Goal: Task Accomplishment & Management: Use online tool/utility

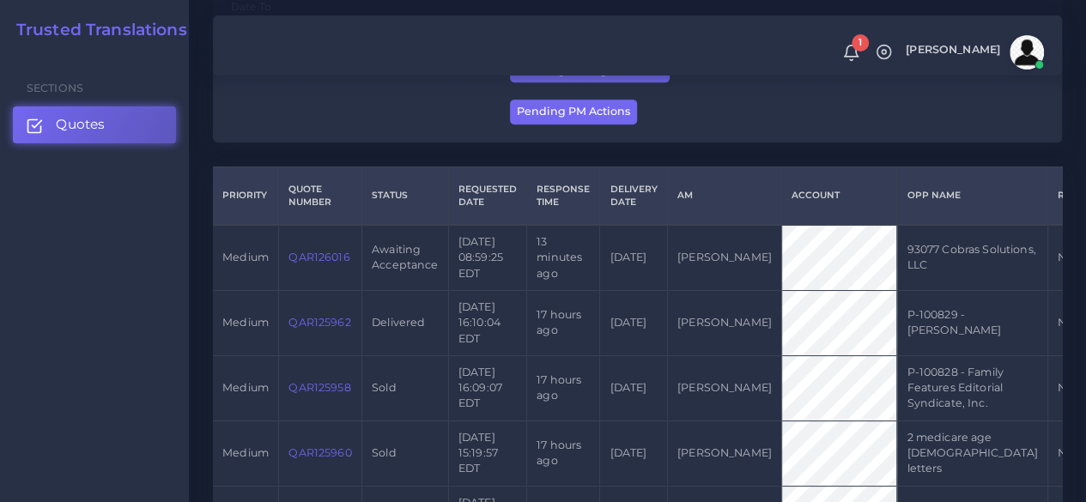
scroll to position [429, 0]
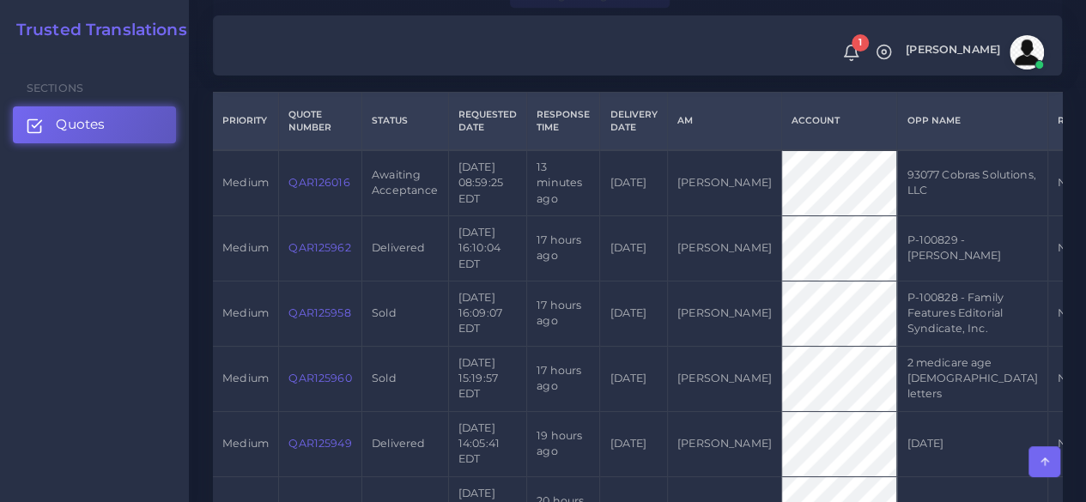
click at [307, 186] on link "QAR126016" at bounding box center [319, 182] width 61 height 13
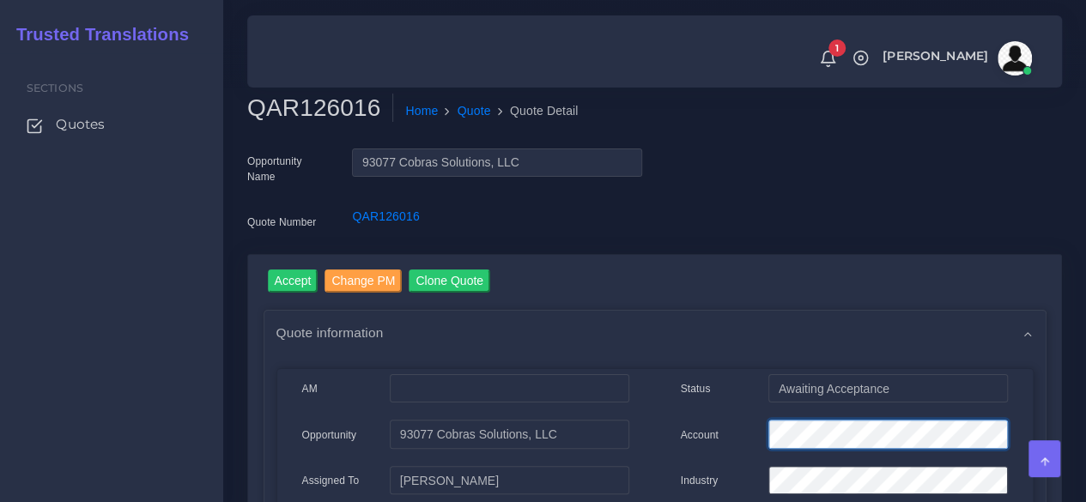
click at [308, 278] on input "Accept" at bounding box center [293, 281] width 51 height 23
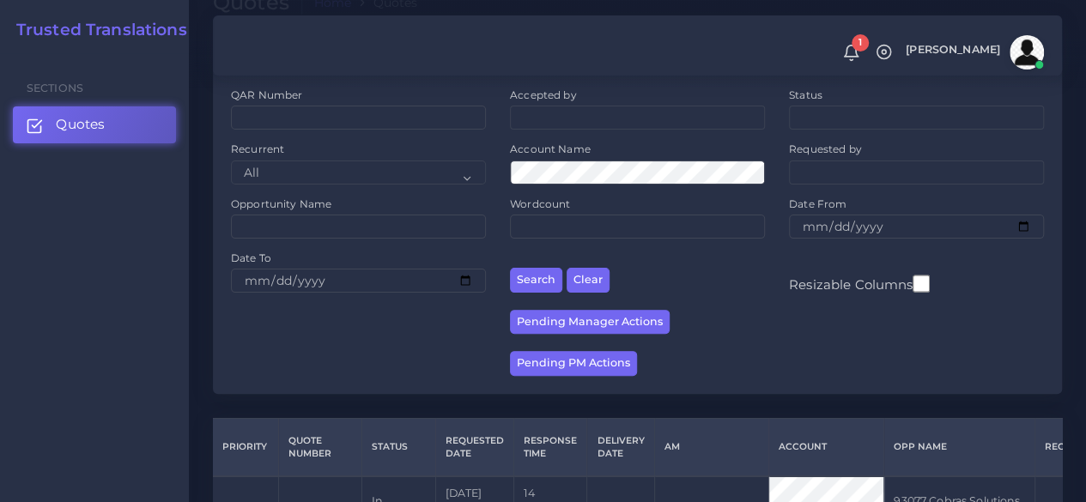
scroll to position [343, 0]
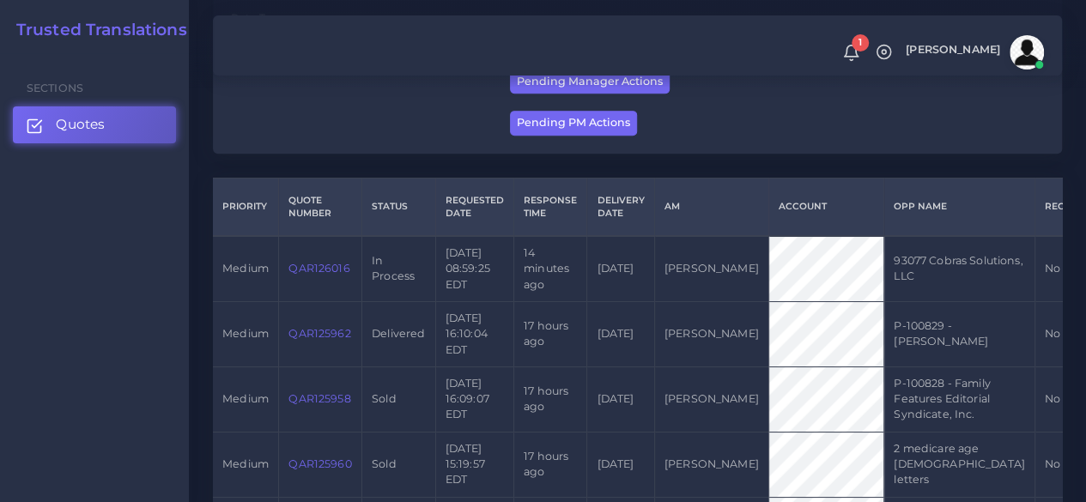
click at [328, 265] on link "QAR126016" at bounding box center [319, 268] width 61 height 13
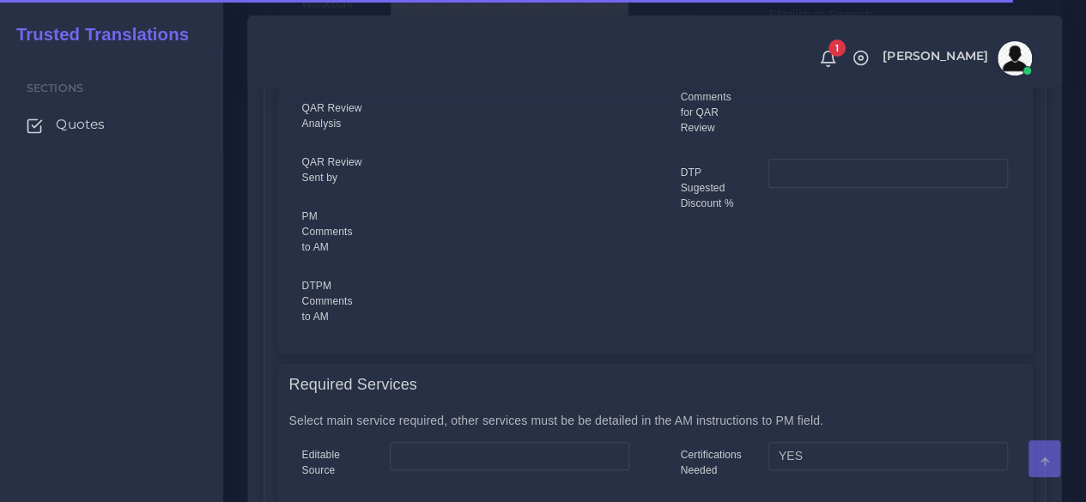
scroll to position [859, 0]
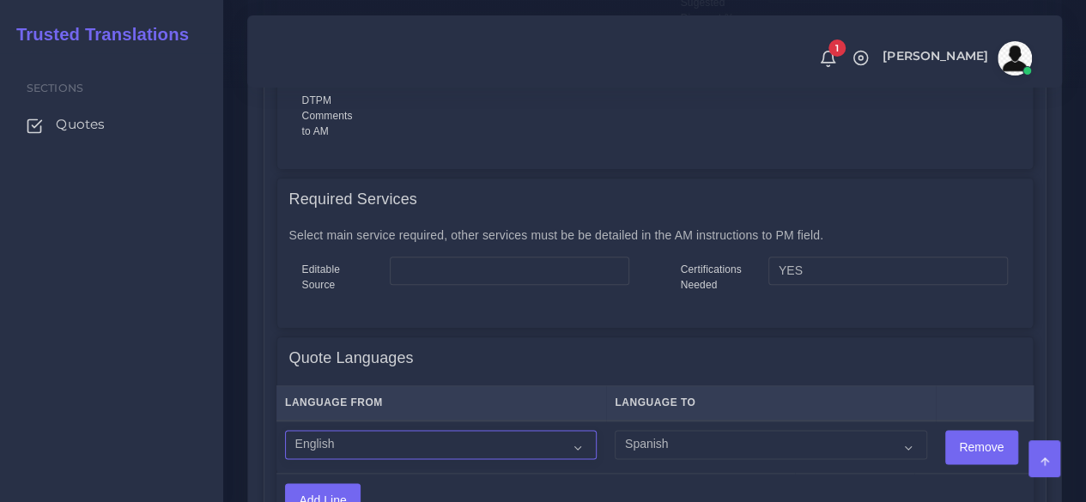
click at [452, 440] on select "Acoli Afar Afrikaans Akan Akateko Albanian American Sign Language (ASL) Amharic…" at bounding box center [441, 444] width 312 height 29
select select "14001"
click at [285, 431] on select "Acoli Afar Afrikaans Akan Akateko Albanian American Sign Language (ASL) Amharic…" at bounding box center [441, 444] width 312 height 29
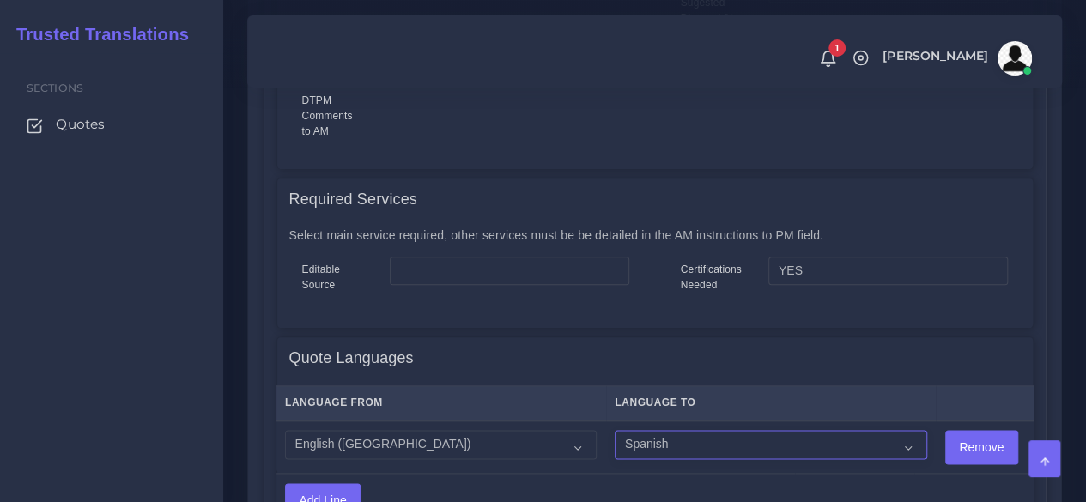
click at [643, 453] on select "Acoli Afar Afrikaans Akan Akateko Albanian American Sign Language (ASL) Amharic…" at bounding box center [771, 444] width 312 height 29
select select "15011"
click at [615, 431] on select "Acoli Afar Afrikaans Akan Akateko Albanian American Sign Language (ASL) Amharic…" at bounding box center [771, 444] width 312 height 29
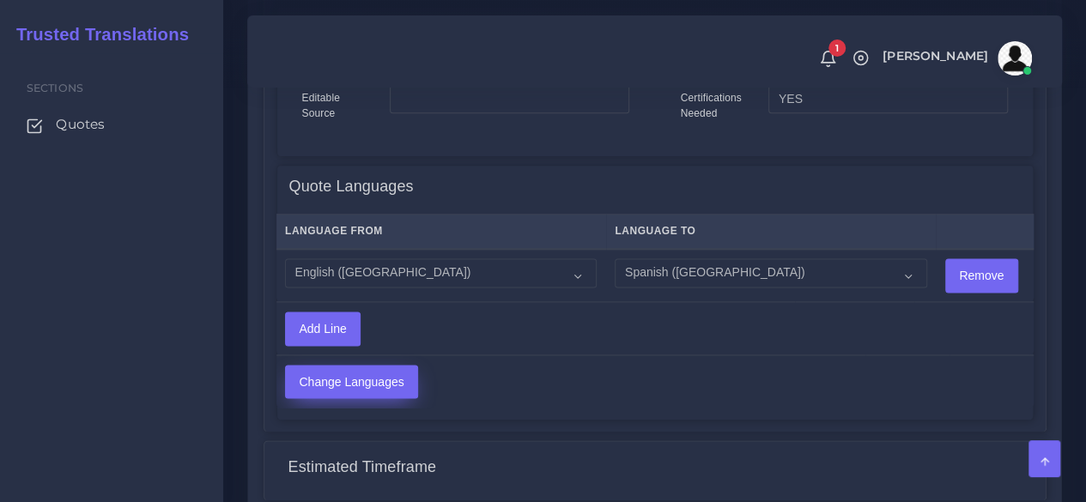
click at [382, 381] on input "Change Languages" at bounding box center [351, 382] width 131 height 33
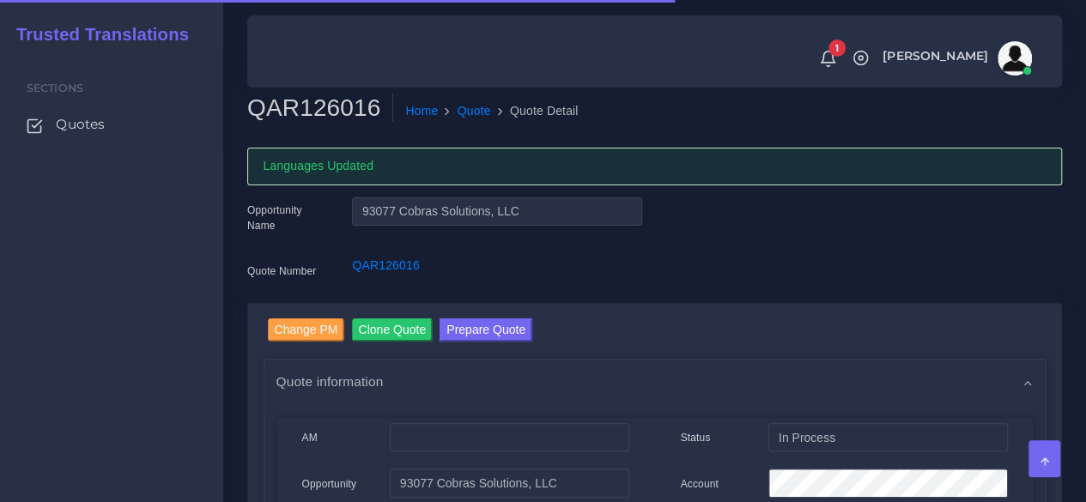
click at [319, 111] on h2 "QAR126016" at bounding box center [320, 108] width 146 height 29
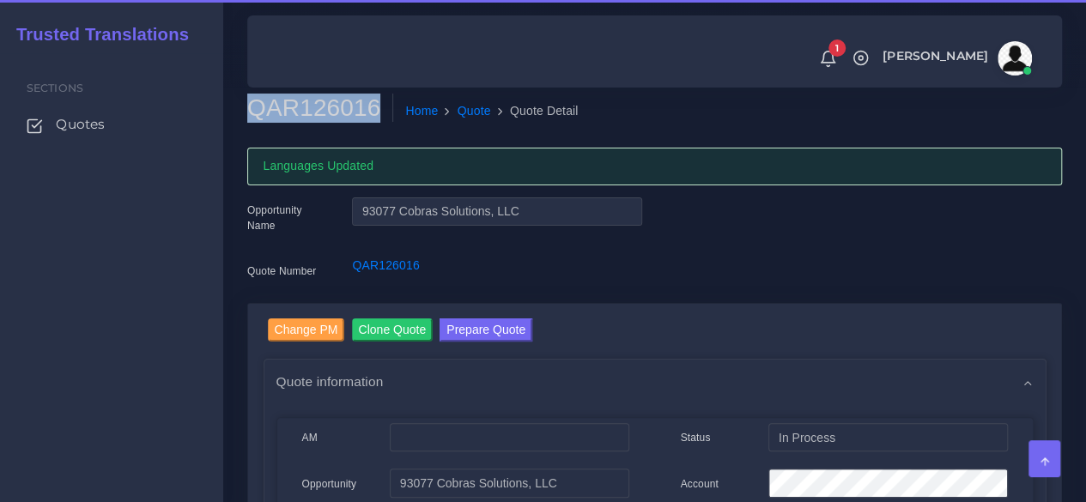
click at [319, 110] on h2 "QAR126016" at bounding box center [320, 108] width 146 height 29
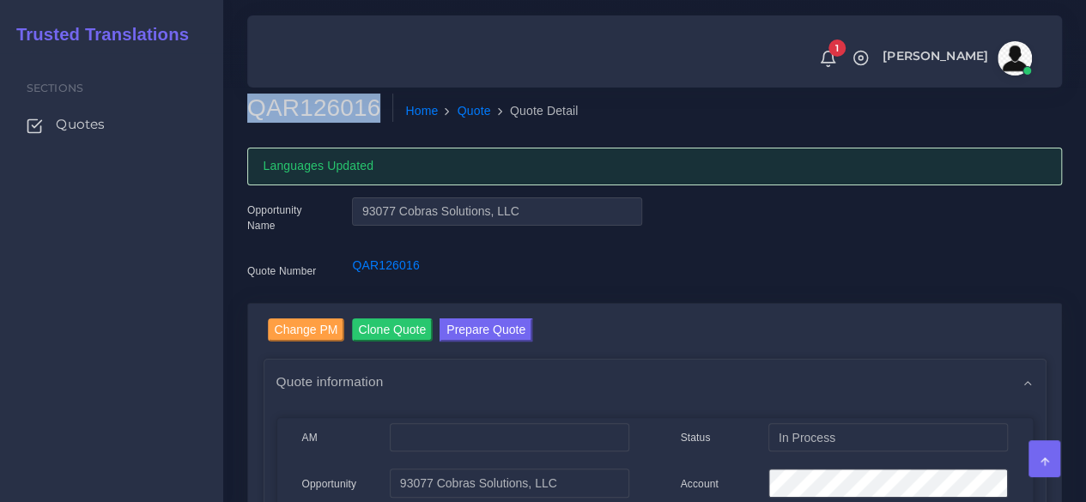
copy h2 "QAR126016"
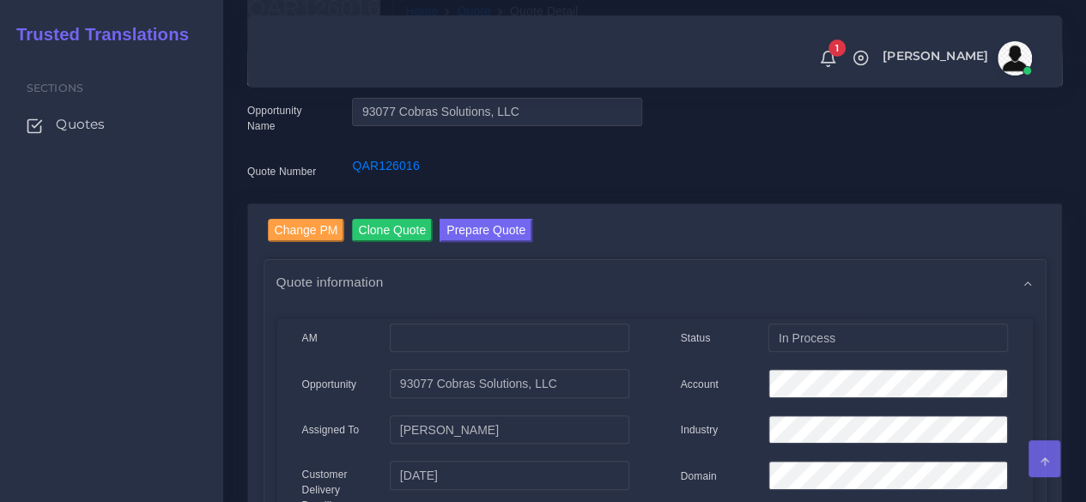
scroll to position [258, 0]
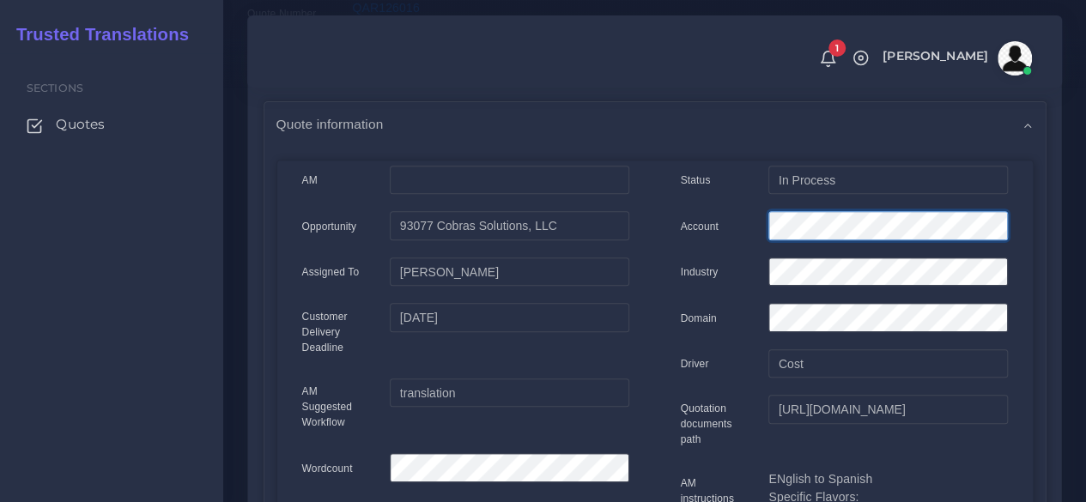
click at [739, 233] on div "Account" at bounding box center [844, 228] width 353 height 34
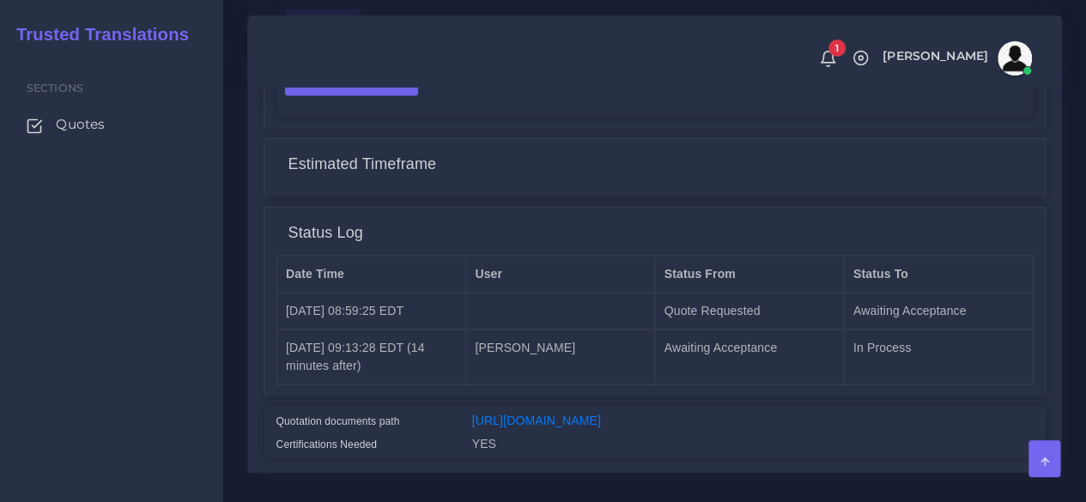
scroll to position [1444, 0]
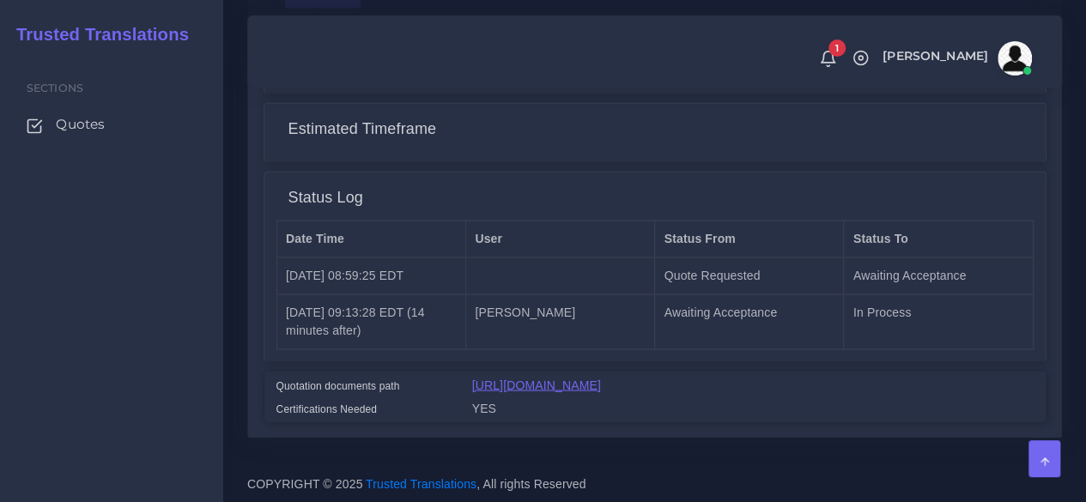
click at [563, 378] on link "[URL][DOMAIN_NAME]" at bounding box center [536, 385] width 129 height 14
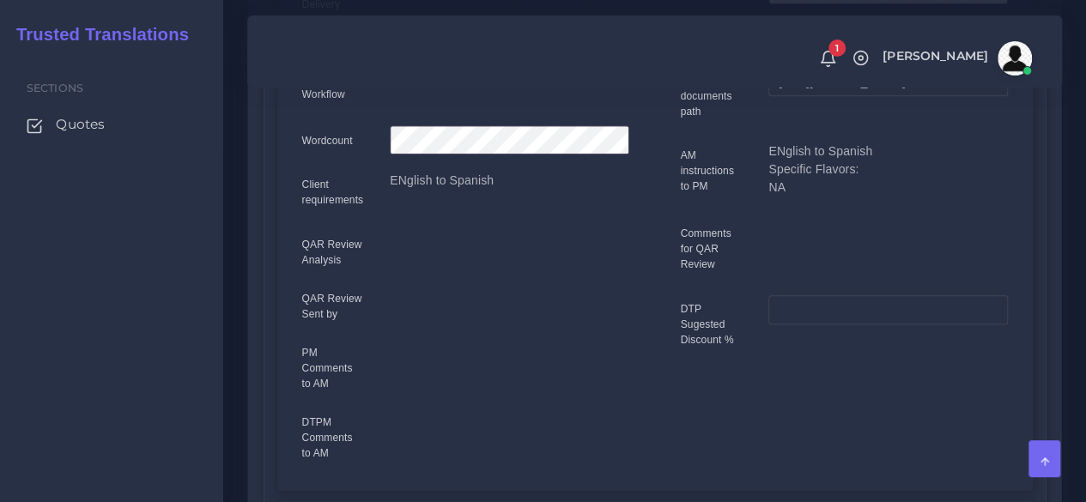
scroll to position [70, 0]
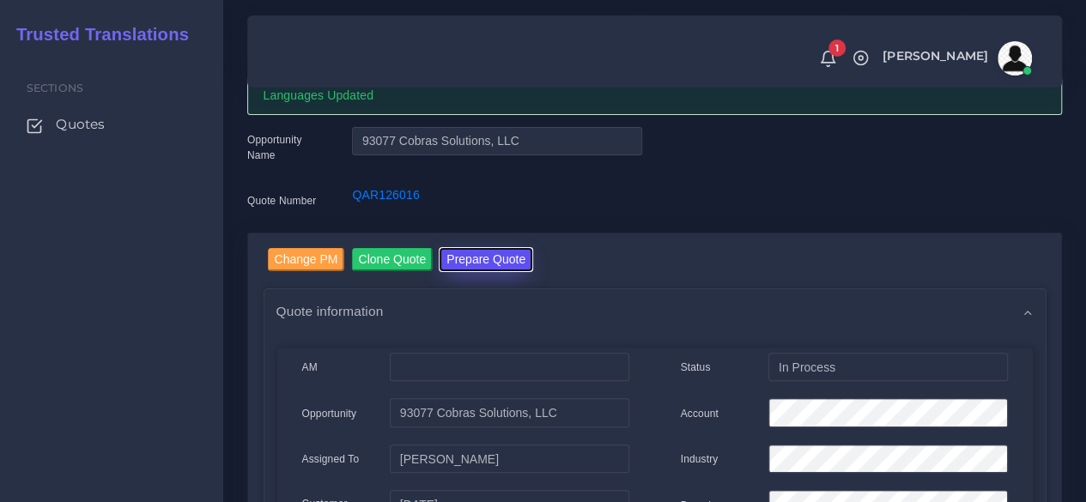
click at [513, 258] on button "Prepare Quote" at bounding box center [486, 259] width 93 height 23
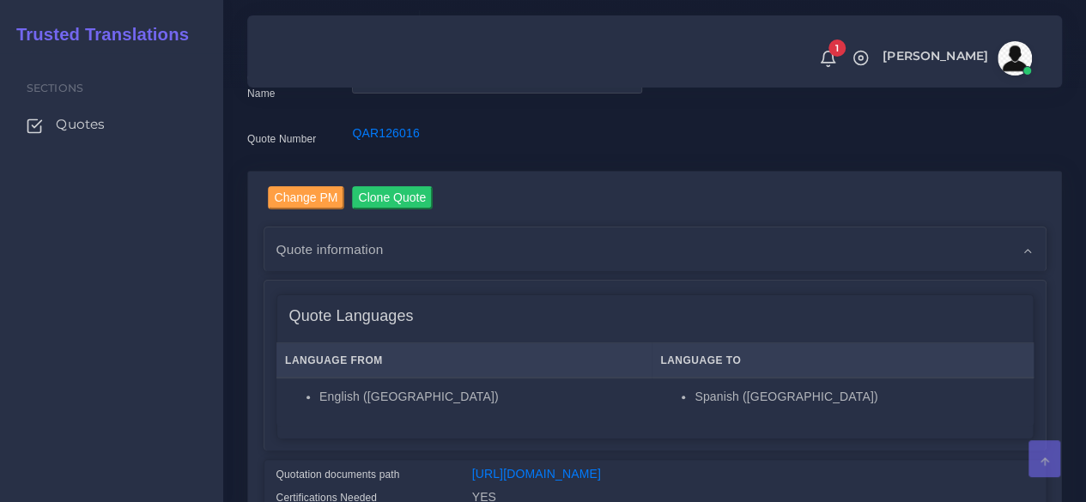
scroll to position [343, 0]
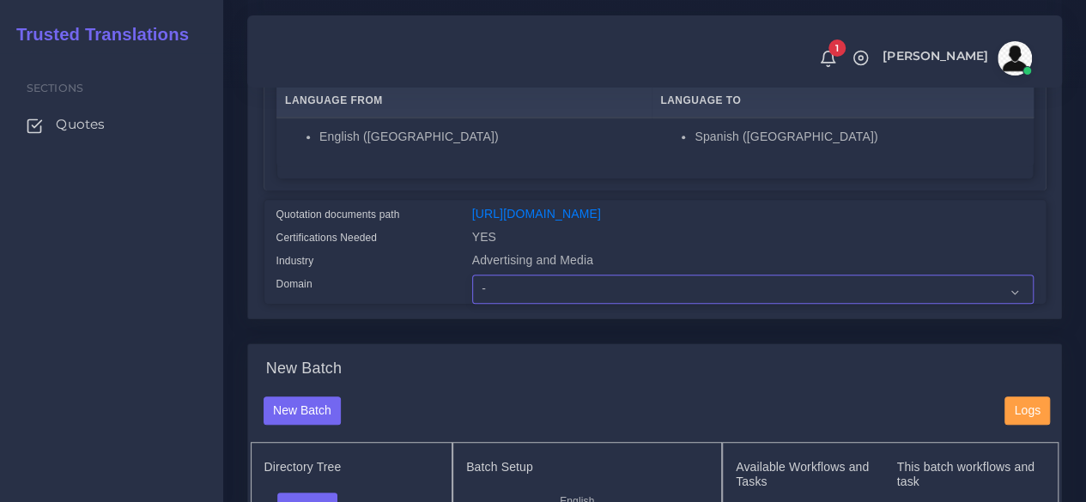
click at [516, 304] on select "- Advertising and Media Agriculture, Forestry and Fishing Architecture, Buildin…" at bounding box center [753, 289] width 562 height 29
select select "Advertising and Media"
click at [472, 304] on select "- Advertising and Media Agriculture, Forestry and Fishing Architecture, Buildin…" at bounding box center [753, 289] width 562 height 29
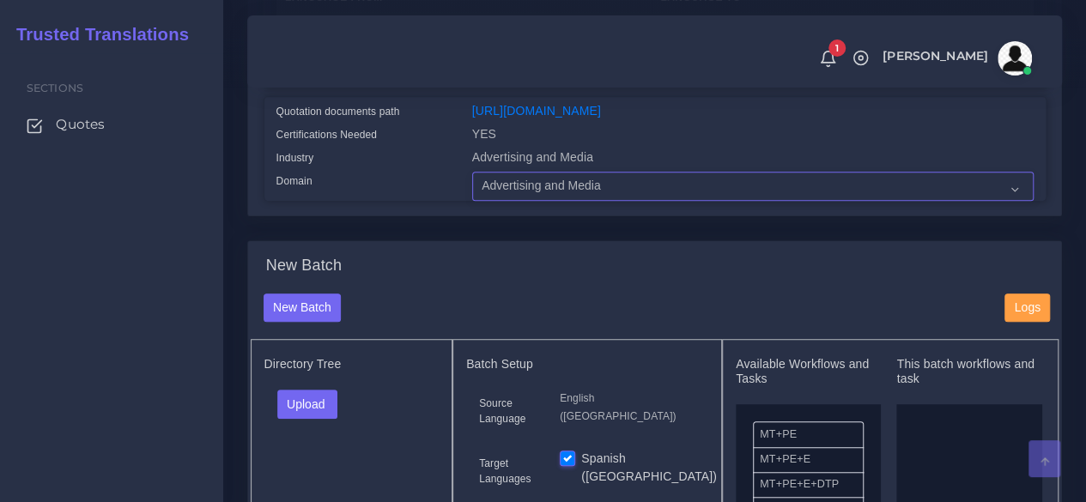
scroll to position [687, 0]
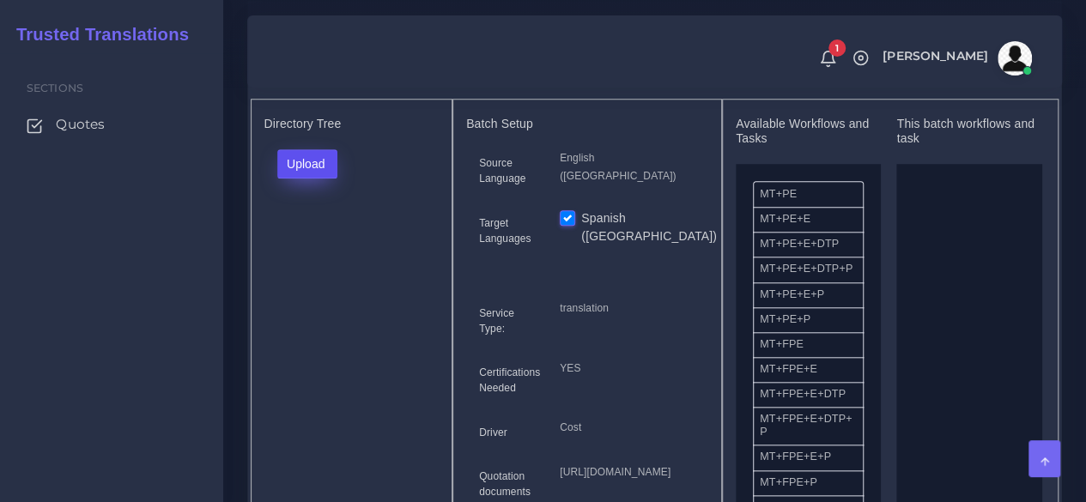
click at [299, 179] on button "Upload" at bounding box center [307, 163] width 61 height 29
click at [309, 240] on label "Files" at bounding box center [337, 228] width 118 height 21
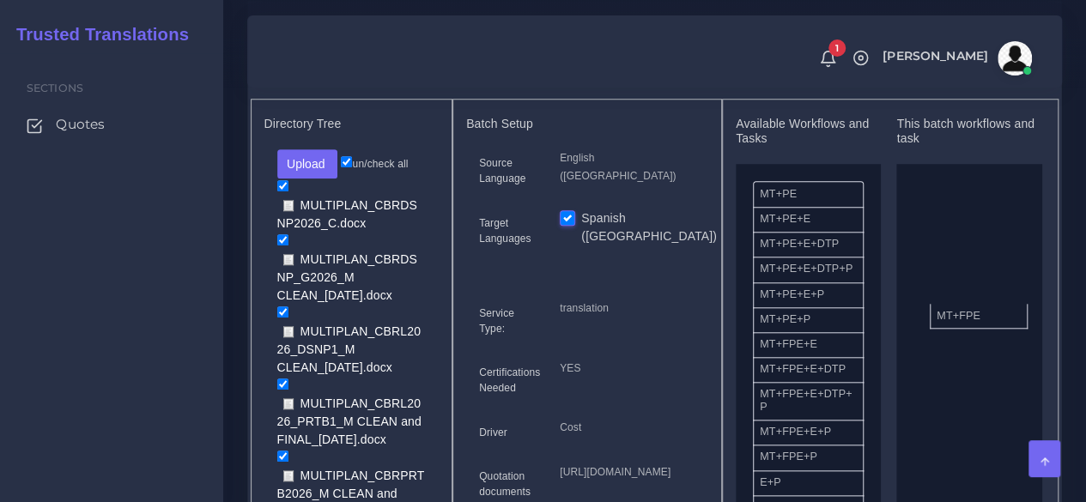
drag, startPoint x: 783, startPoint y: 392, endPoint x: 690, endPoint y: 355, distance: 100.9
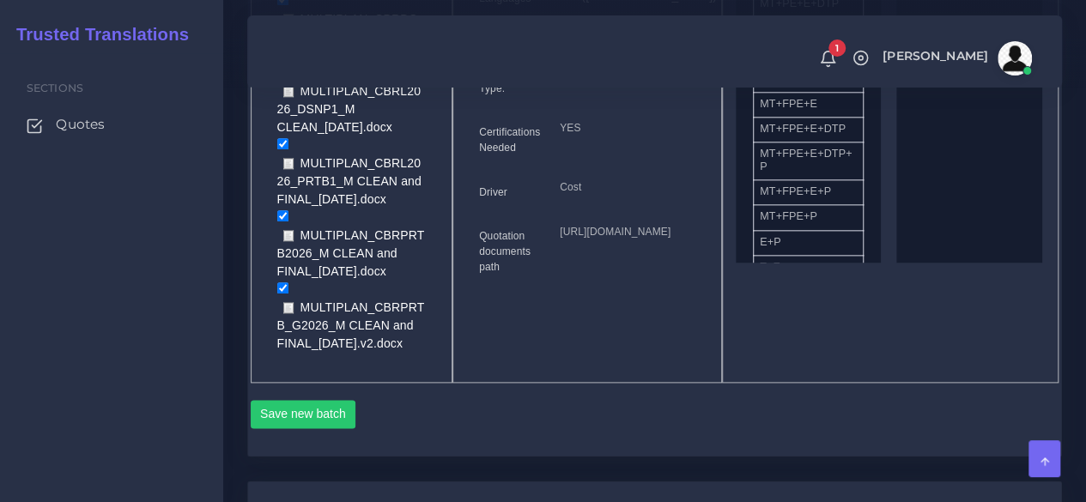
scroll to position [1202, 0]
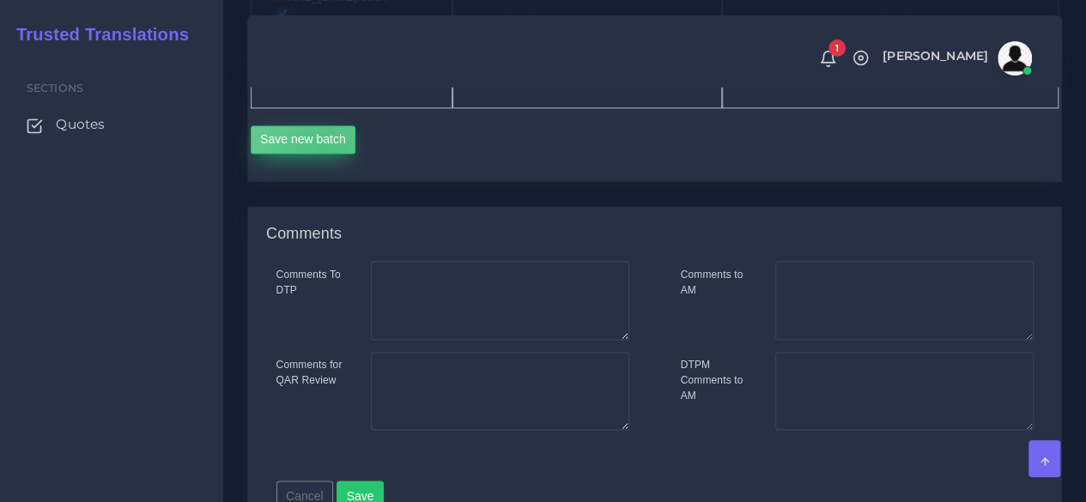
click at [325, 155] on button "Save new batch" at bounding box center [304, 139] width 106 height 29
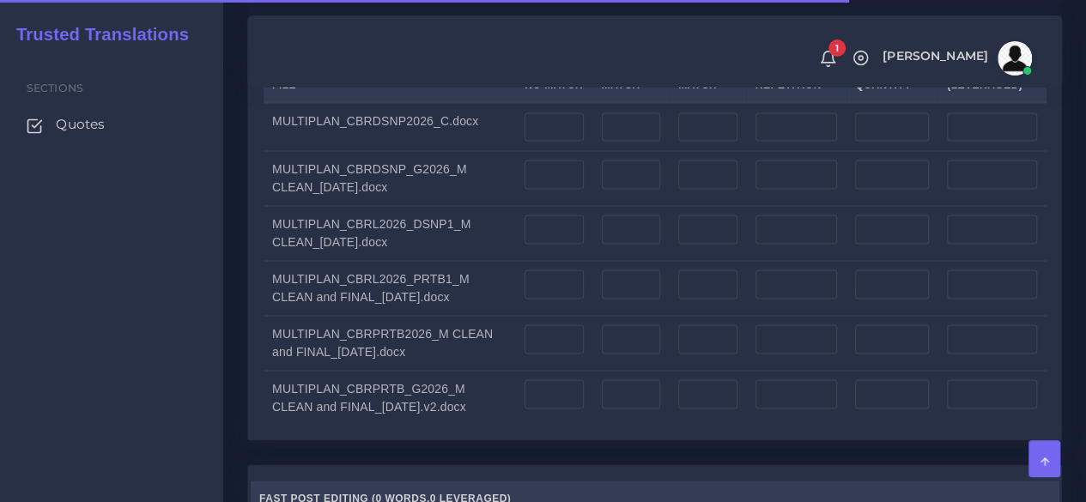
scroll to position [1460, 0]
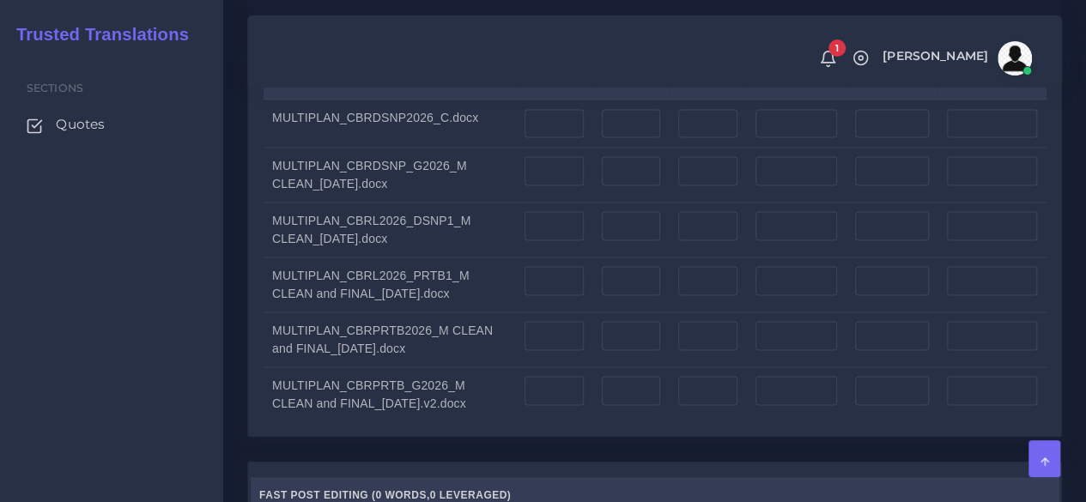
click at [352, 42] on label "Upload WC from MemSource/Trados CSV" at bounding box center [372, 30] width 216 height 23
click at [0, 0] on input "Upload WC from MemSource/Trados CSV" at bounding box center [0, 0] width 0 height 0
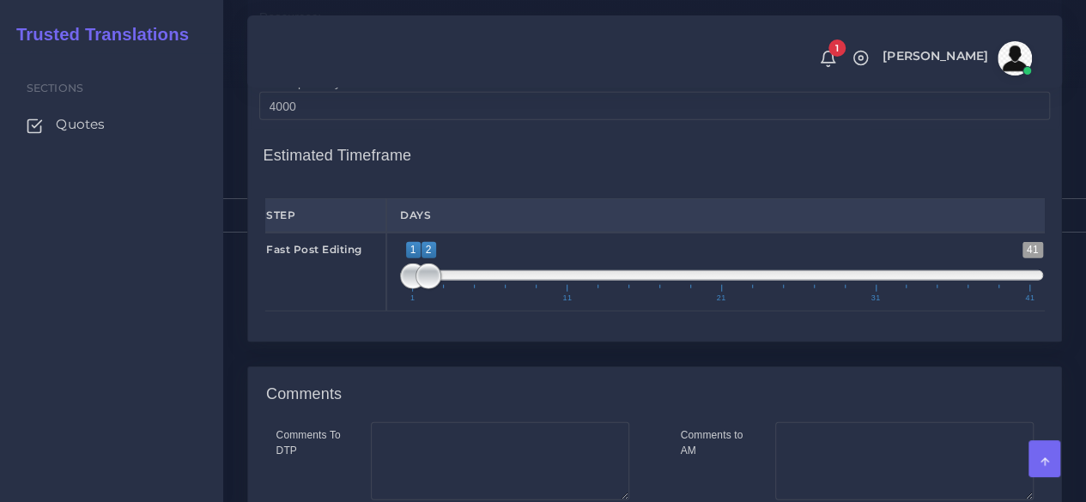
scroll to position [2061, 0]
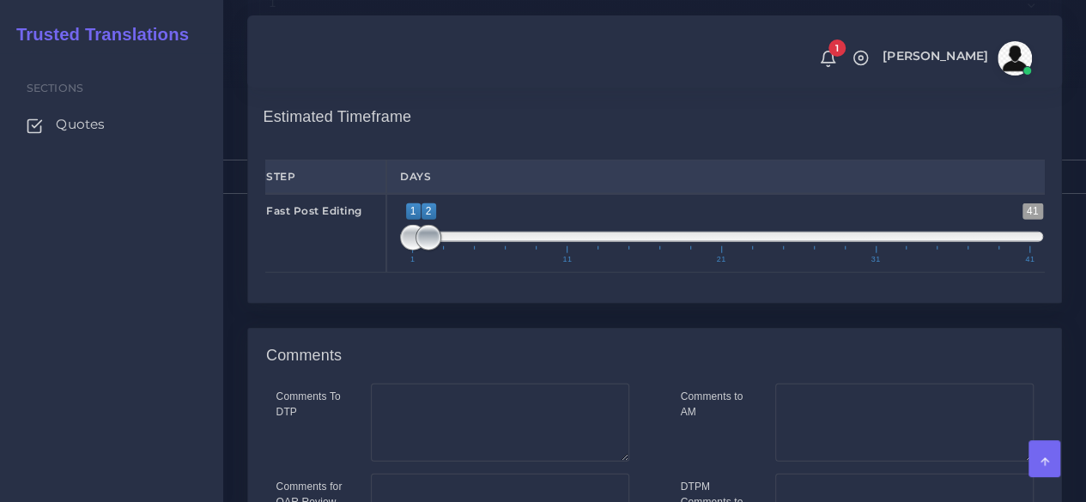
type input "1;1"
drag, startPoint x: 428, startPoint y: 332, endPoint x: 373, endPoint y: 339, distance: 55.4
click at [373, 273] on div "Fast Post Editing 1 41 1 2 1 — 2 1 11 21 31 41 1;1" at bounding box center [654, 233] width 805 height 79
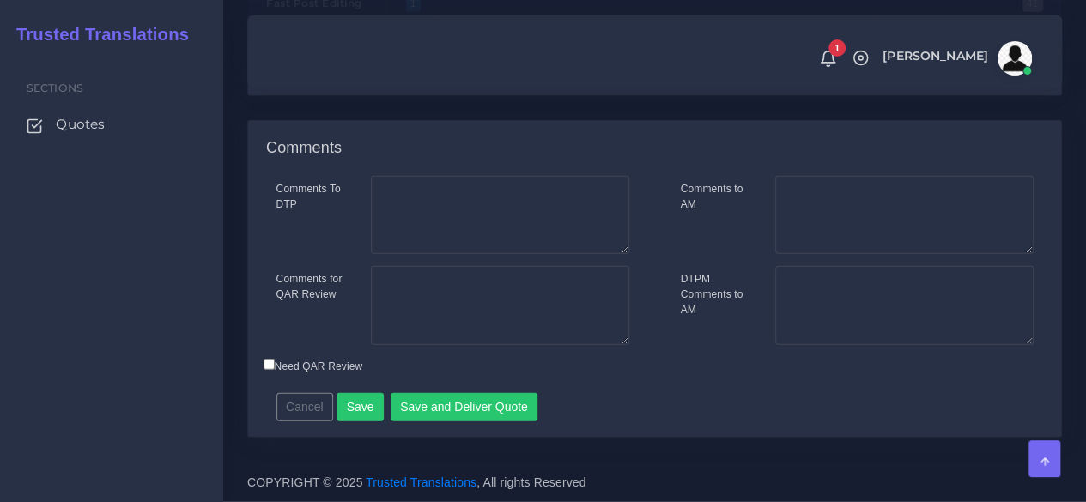
scroll to position [2318, 0]
click at [881, 255] on textarea "Comments to AM" at bounding box center [904, 215] width 258 height 79
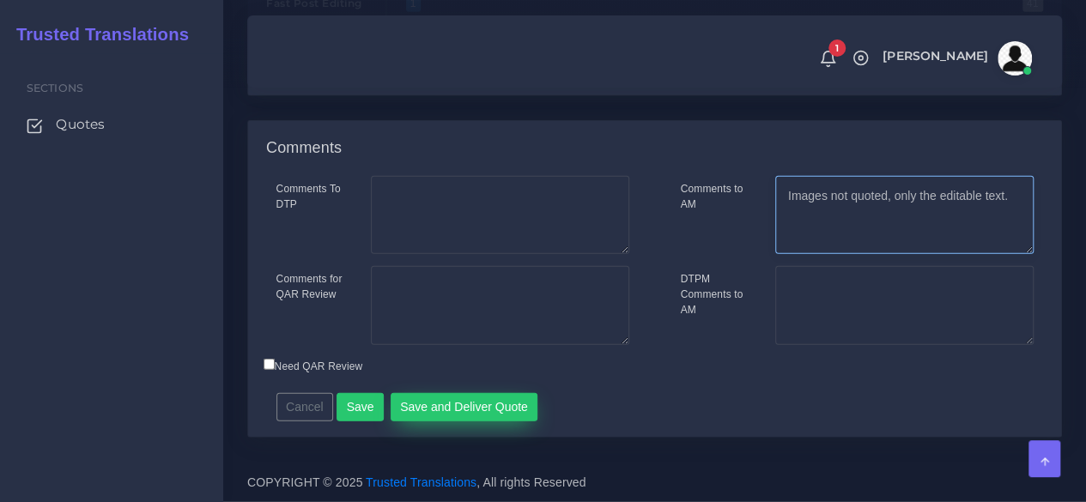
type textarea "Images not quoted, only the editable text."
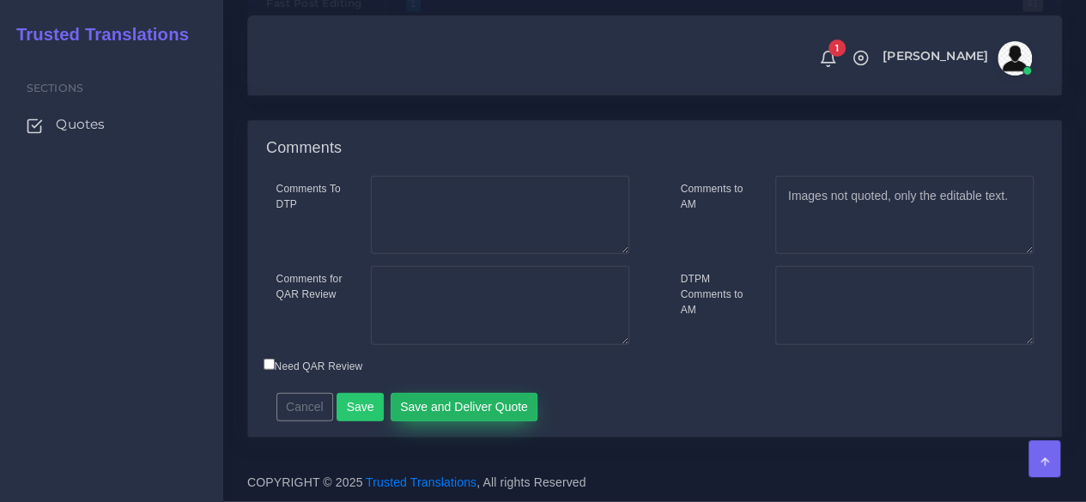
click at [520, 422] on button "Save and Deliver Quote" at bounding box center [465, 407] width 148 height 29
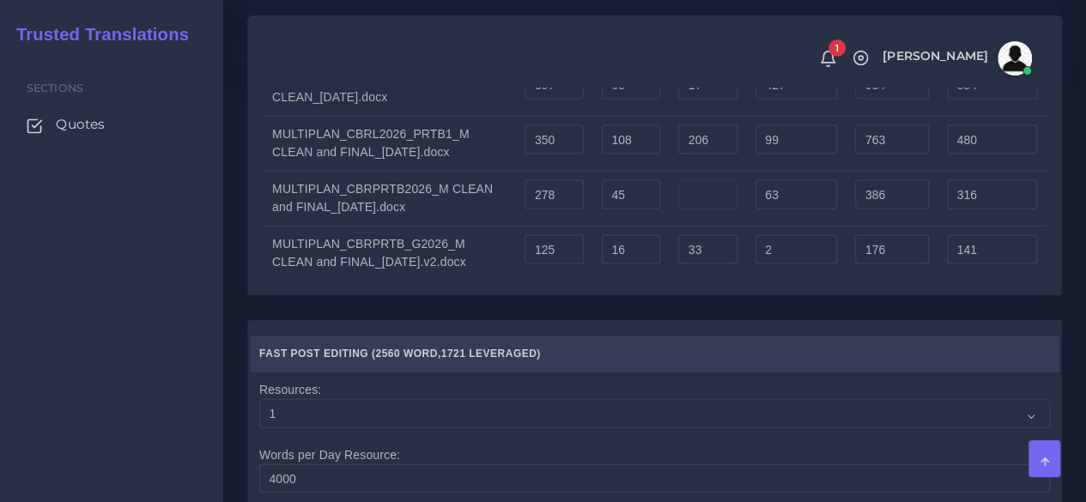
scroll to position [1546, 0]
